Goal: Browse casually

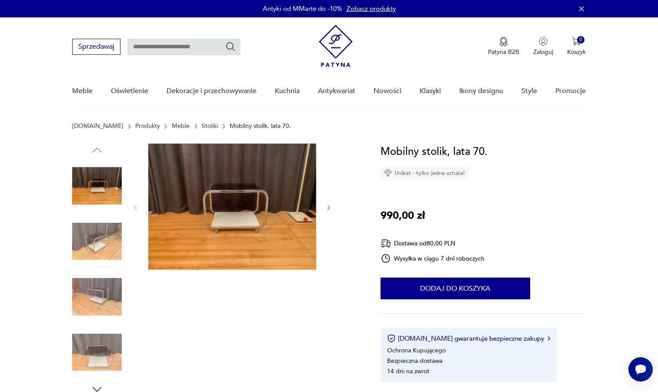
click at [229, 267] on img at bounding box center [232, 206] width 168 height 126
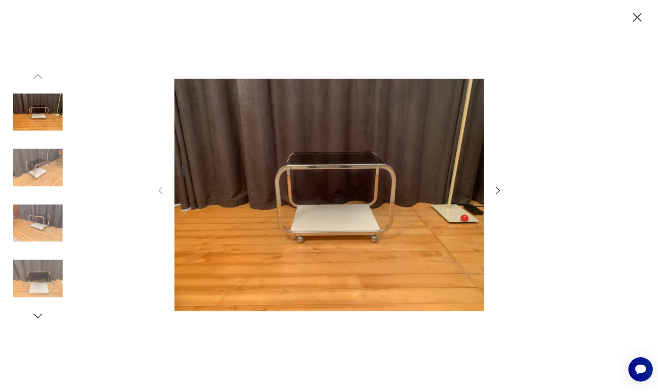
click at [36, 162] on img at bounding box center [38, 168] width 50 height 50
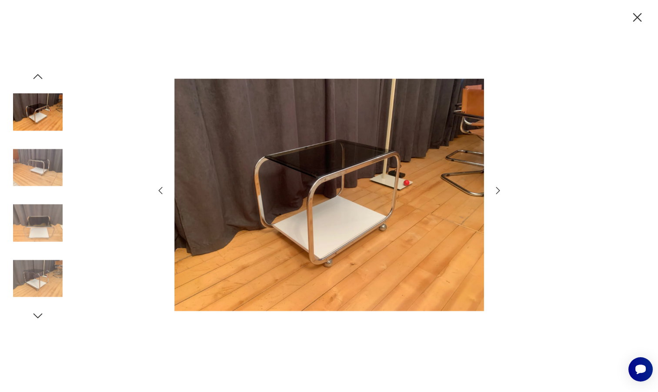
click at [496, 192] on icon "button" at bounding box center [498, 190] width 10 height 10
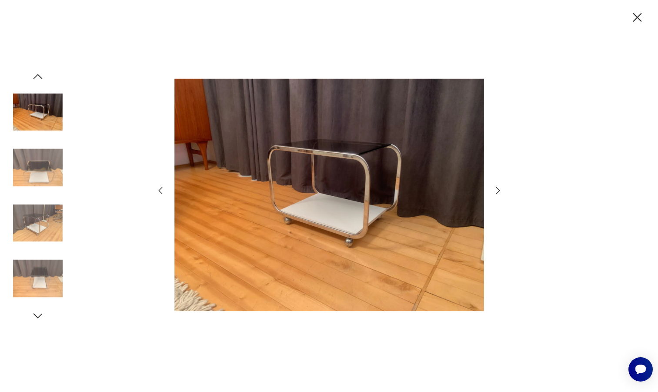
click at [496, 191] on icon "button" at bounding box center [498, 190] width 10 height 10
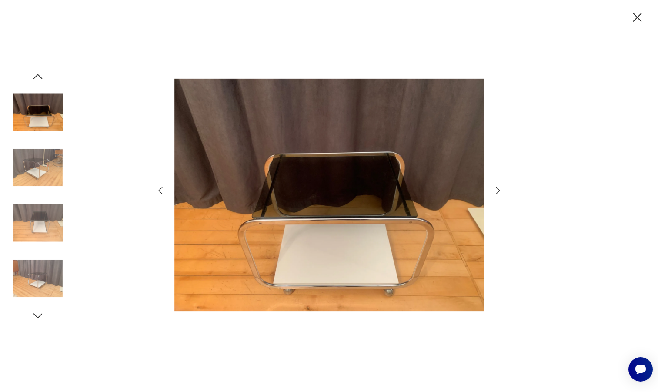
click at [496, 191] on icon "button" at bounding box center [498, 190] width 10 height 10
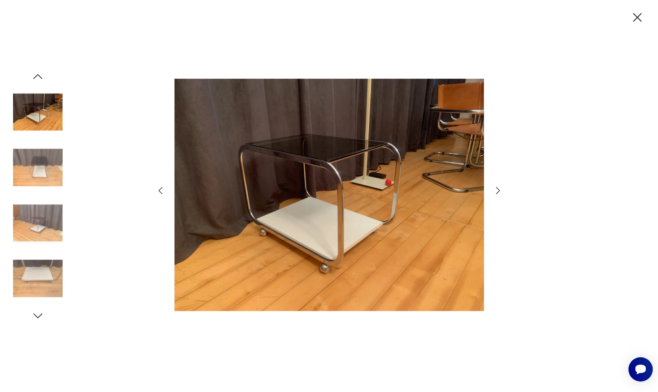
click at [496, 191] on icon "button" at bounding box center [498, 190] width 10 height 10
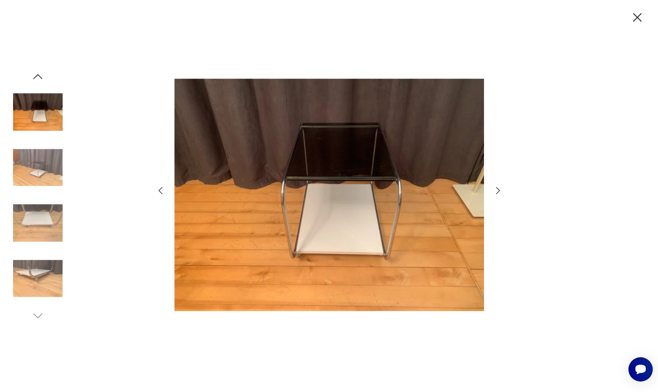
click at [496, 191] on icon "button" at bounding box center [498, 190] width 10 height 10
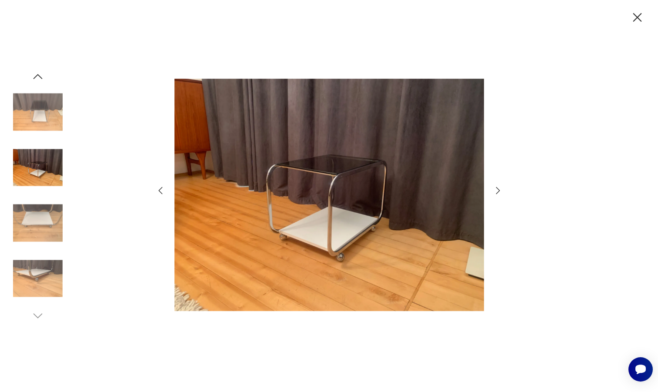
click at [496, 191] on icon "button" at bounding box center [498, 190] width 10 height 10
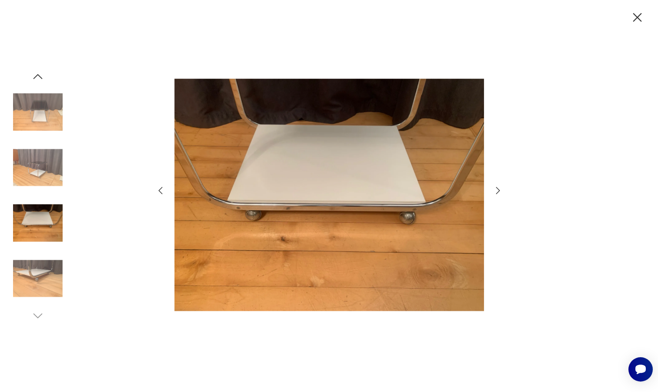
click at [496, 191] on icon "button" at bounding box center [498, 190] width 10 height 10
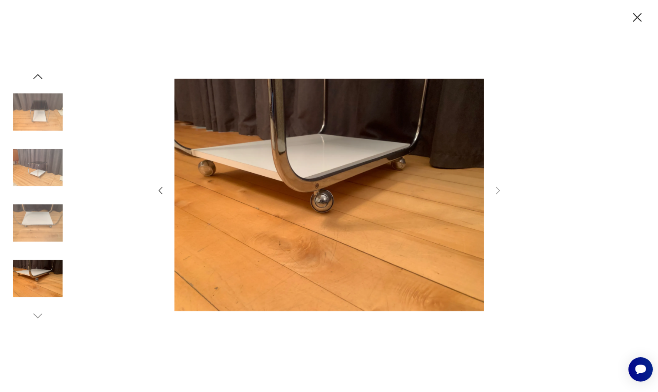
click at [633, 22] on icon "button" at bounding box center [637, 17] width 9 height 9
